Goal: Information Seeking & Learning: Learn about a topic

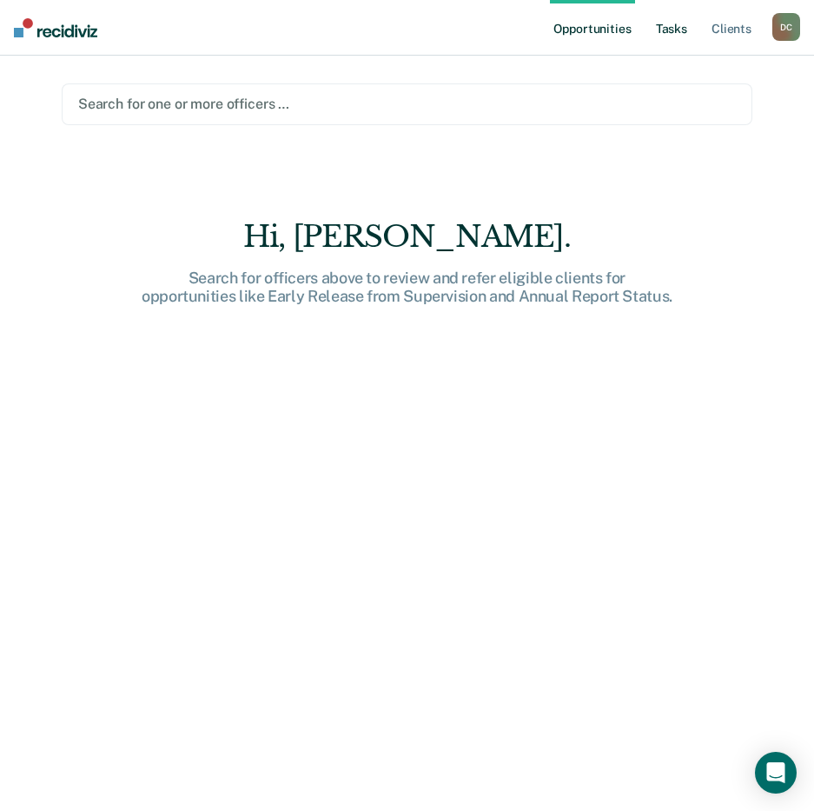
click at [673, 30] on link "Tasks" at bounding box center [672, 28] width 38 height 56
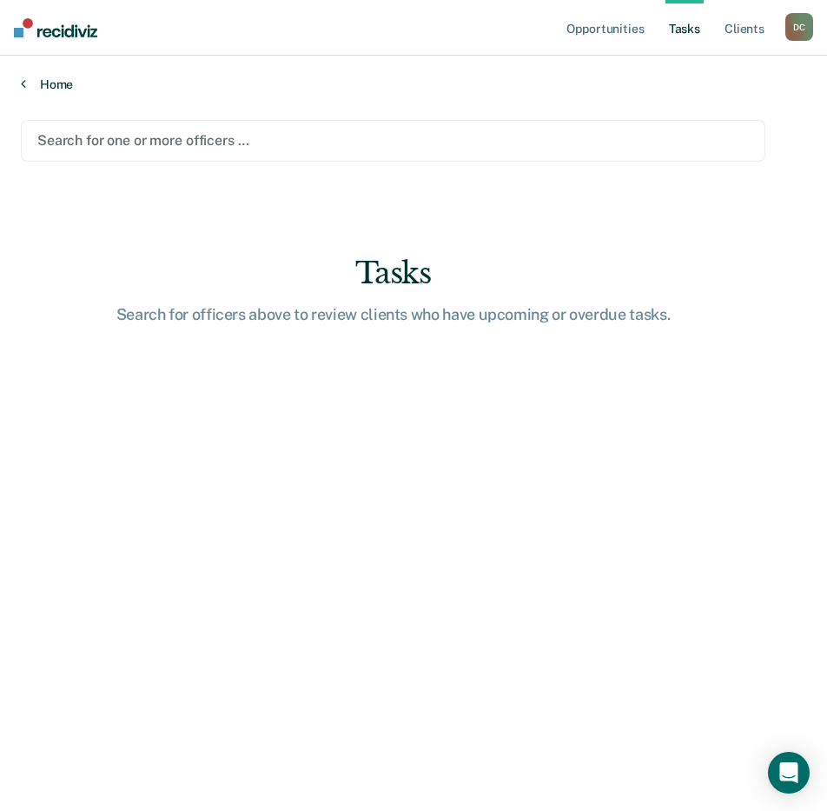
click at [55, 85] on link "Home" at bounding box center [414, 84] width 786 height 16
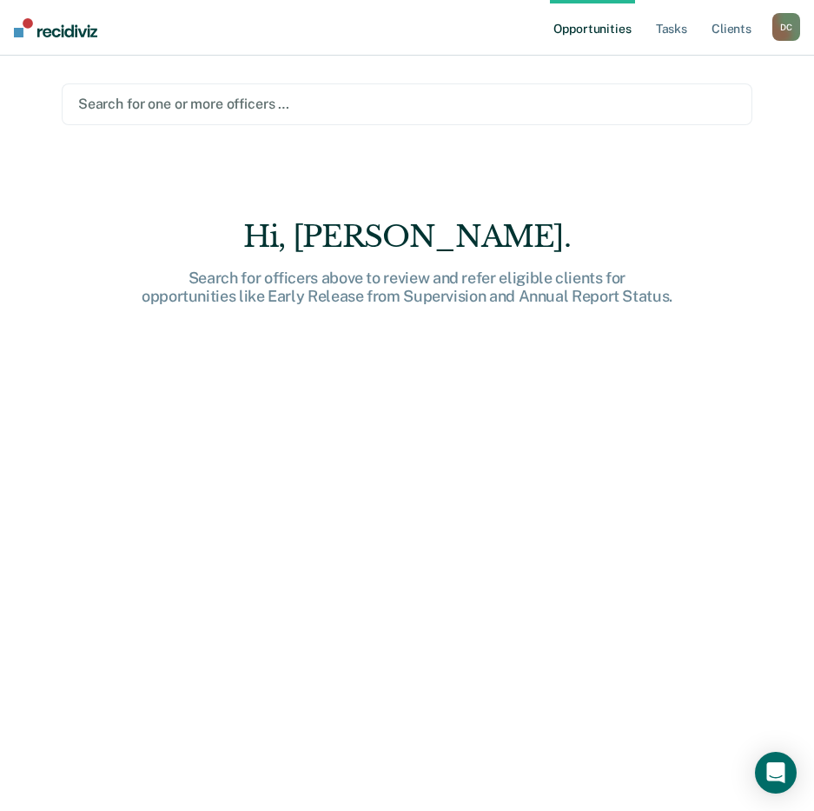
click at [37, 30] on img at bounding box center [55, 27] width 83 height 19
click at [731, 30] on link "Client s" at bounding box center [731, 28] width 47 height 56
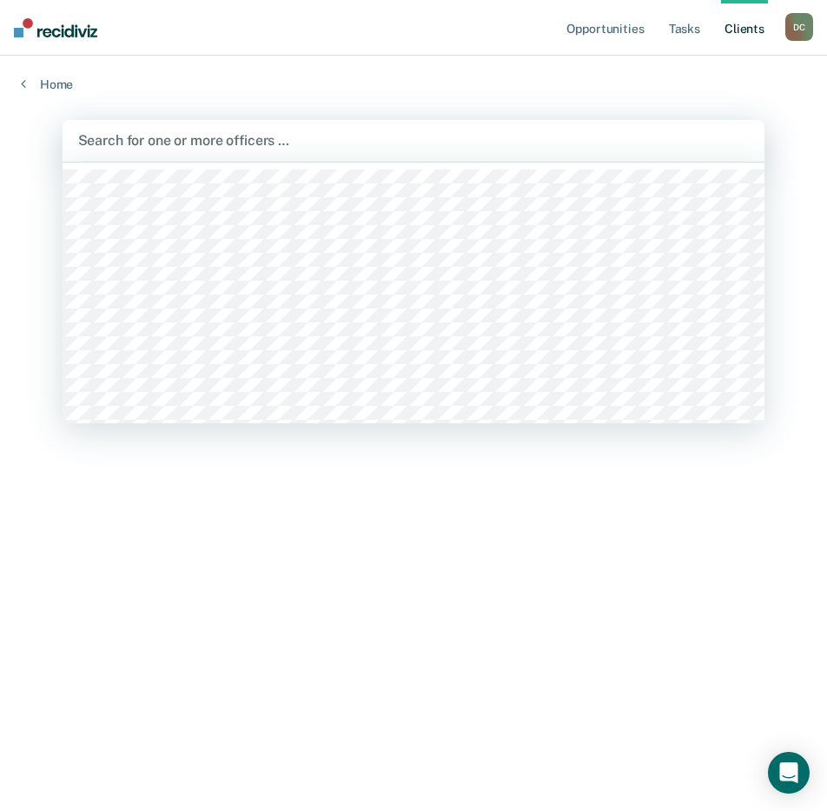
click at [203, 140] on div at bounding box center [414, 140] width 672 height 20
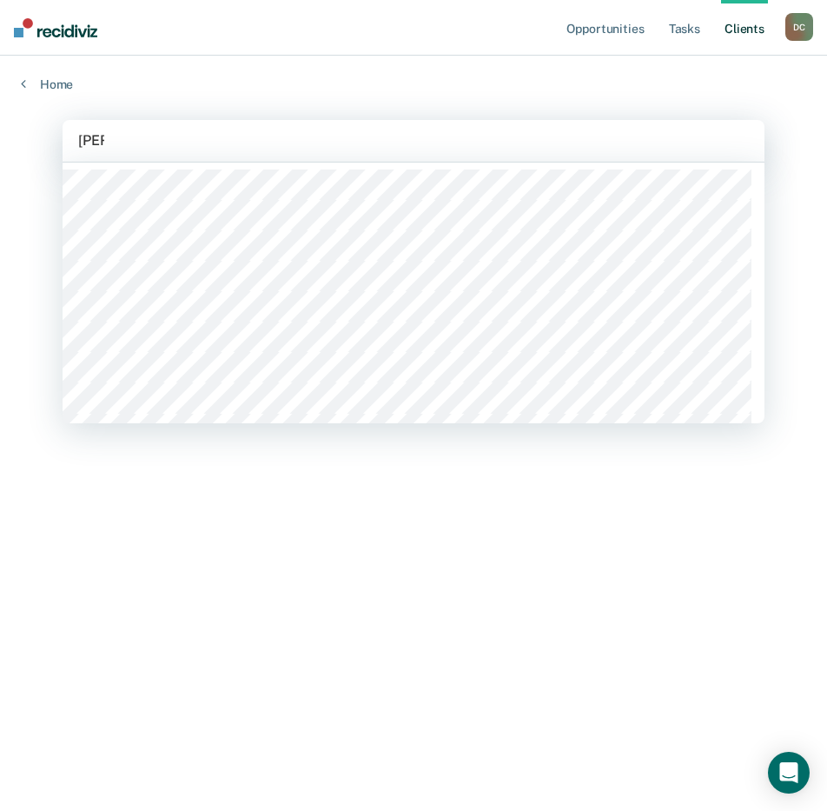
type input "[PERSON_NAME]"
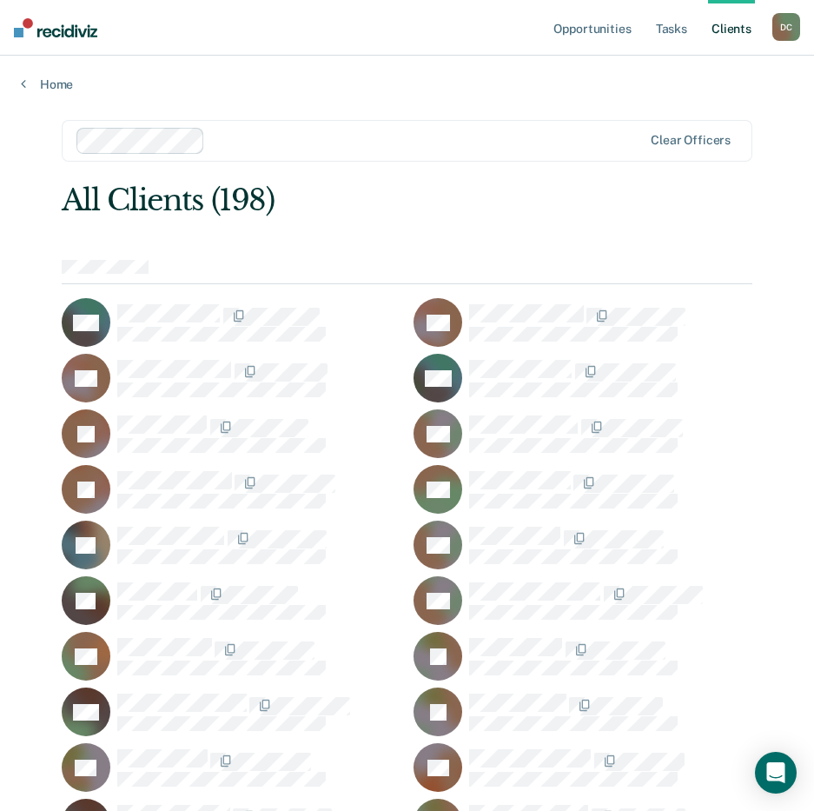
click at [234, 197] on div "All Clients (198)" at bounding box center [338, 201] width 553 height 36
click at [256, 198] on div "All Clients (198)" at bounding box center [338, 201] width 553 height 36
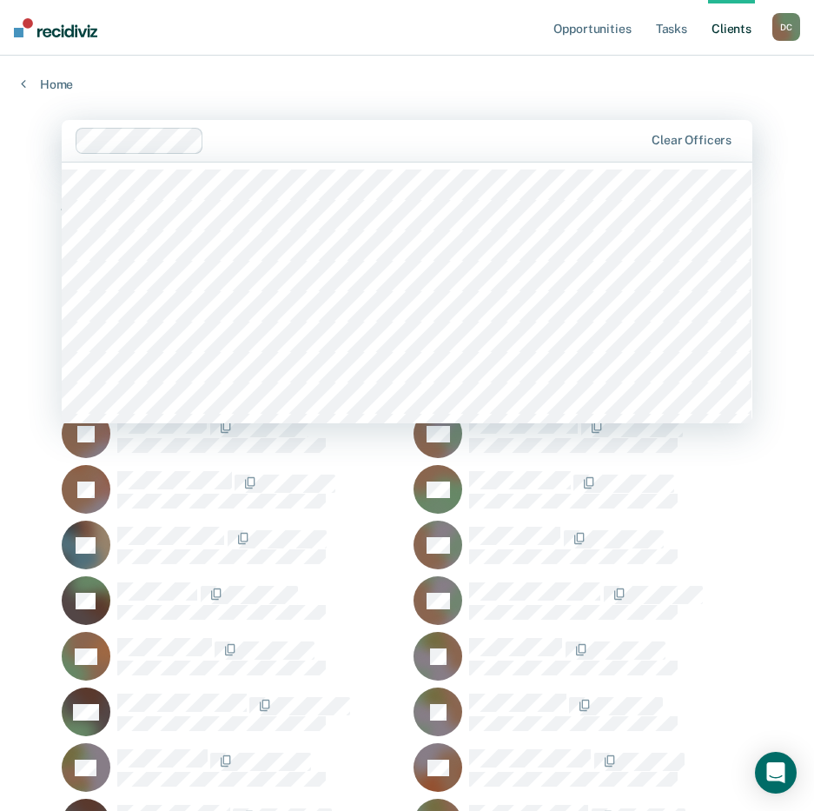
click at [286, 156] on div "Clear officers" at bounding box center [407, 141] width 691 height 42
click at [415, 77] on link "Home" at bounding box center [407, 84] width 773 height 16
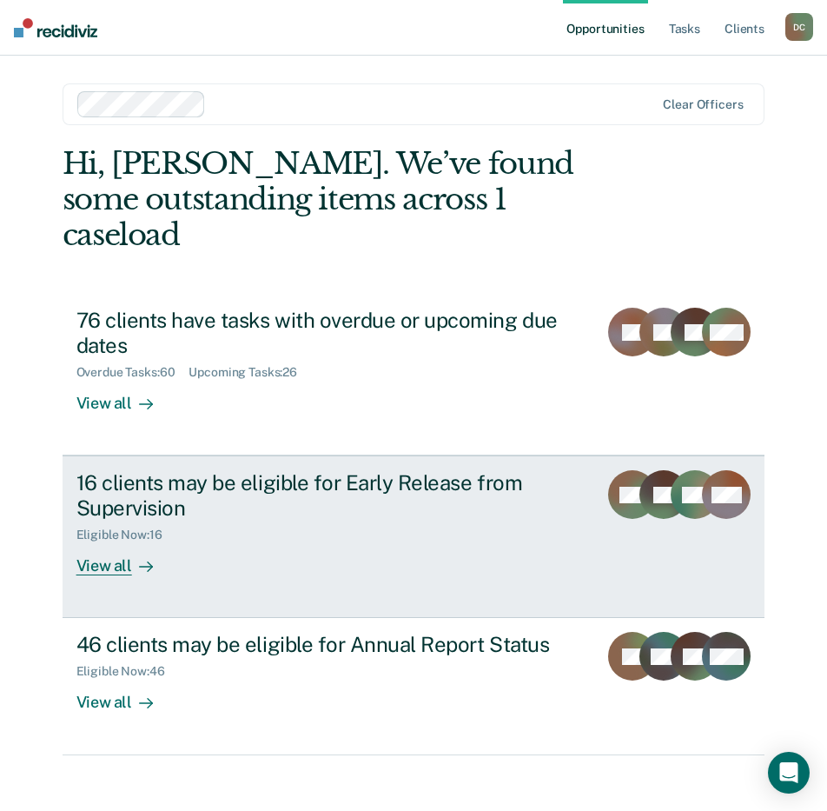
click at [105, 542] on div "View all" at bounding box center [124, 559] width 97 height 34
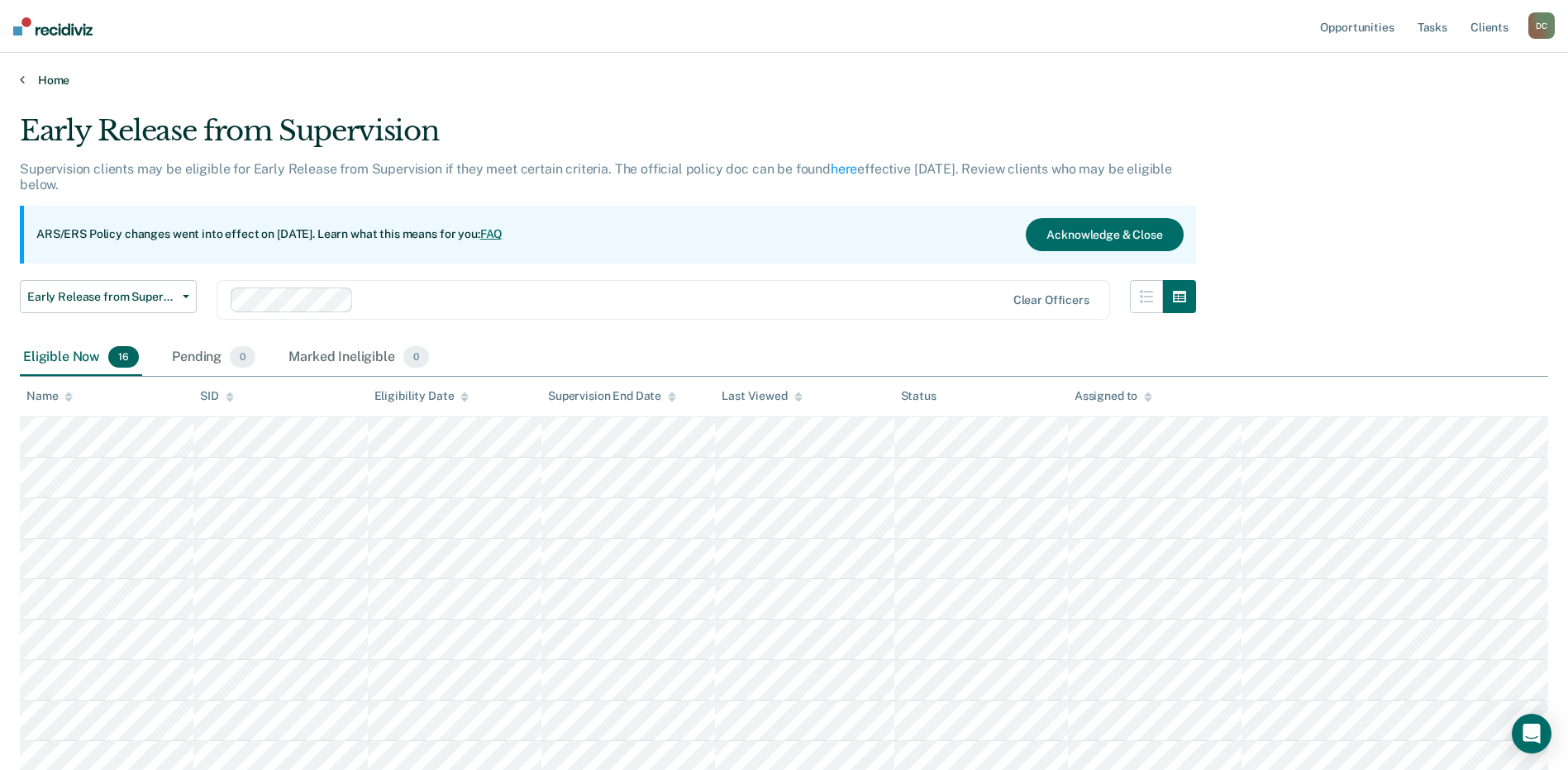
click at [25, 80] on link "Home" at bounding box center [784, 80] width 1528 height 15
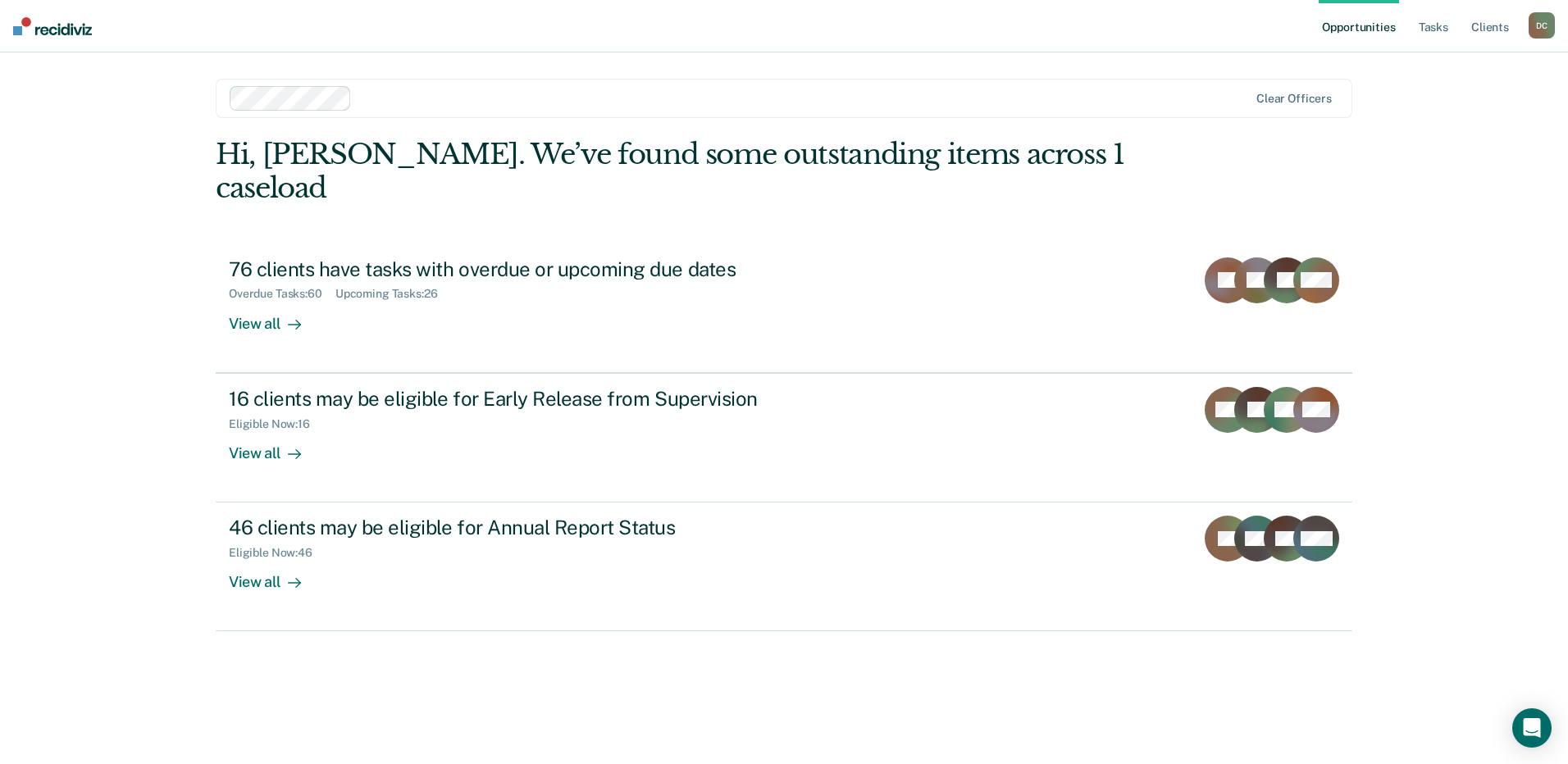
drag, startPoint x: 994, startPoint y: 266, endPoint x: 1246, endPoint y: 105, distance: 299.0
click at [780, 105] on div at bounding box center [803, 98] width 890 height 19
click at [780, 47] on nav "Opportunities Tasks Client s [PERSON_NAME] D C Profile How it works Log Out" at bounding box center [784, 26] width 1568 height 53
